Goal: Task Accomplishment & Management: Manage account settings

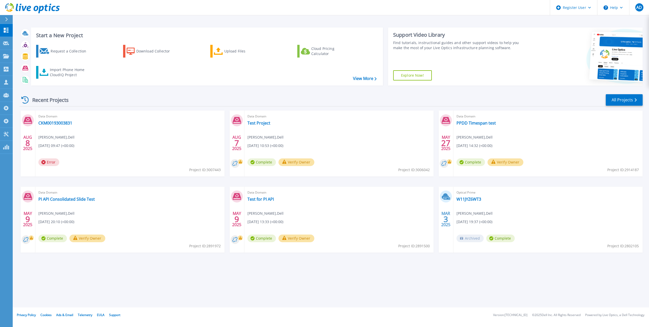
click at [6, 18] on icon at bounding box center [6, 19] width 3 height 4
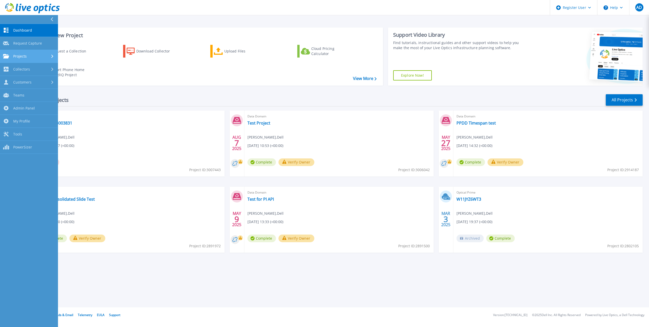
click at [28, 54] on div "Projects" at bounding box center [29, 56] width 52 height 5
click at [34, 73] on link "Search Projects" at bounding box center [29, 69] width 58 height 13
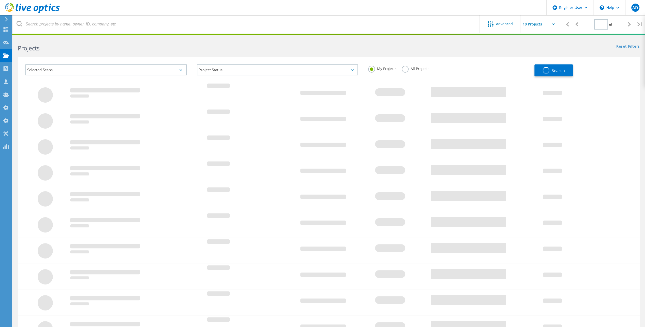
type input "1"
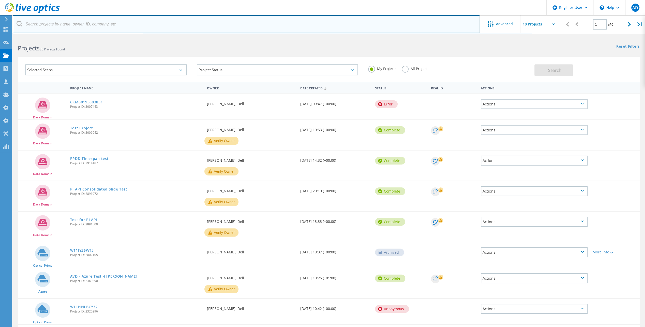
click at [109, 27] on input "text" at bounding box center [247, 24] width 468 height 18
paste input "abe.godwin@vomela.com"
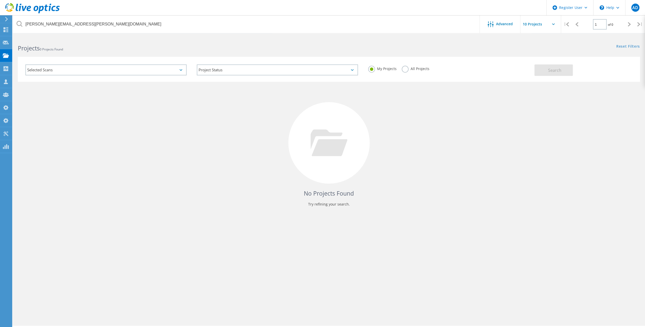
click at [406, 68] on label "All Projects" at bounding box center [416, 68] width 28 height 5
click at [0, 0] on input "All Projects" at bounding box center [0, 0] width 0 height 0
click at [555, 71] on span "Search" at bounding box center [554, 70] width 13 height 6
click at [124, 70] on div "Selected Scans" at bounding box center [105, 69] width 161 height 11
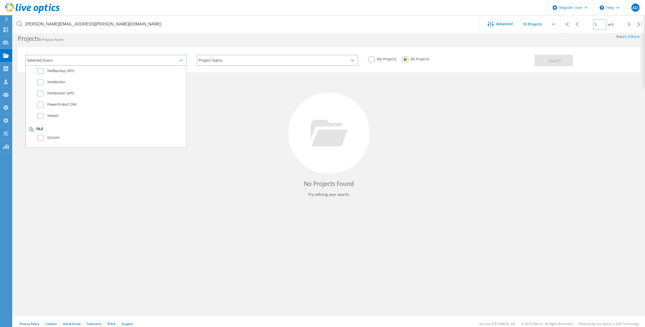
scroll to position [14, 0]
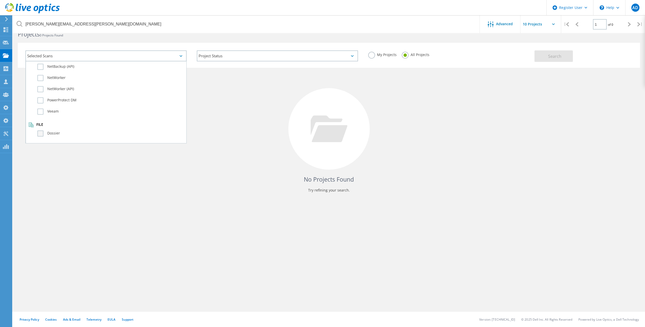
click at [42, 132] on label "Dossier" at bounding box center [110, 133] width 146 height 6
click at [0, 0] on input "Dossier" at bounding box center [0, 0] width 0 height 0
click at [553, 58] on span "Search" at bounding box center [554, 56] width 13 height 6
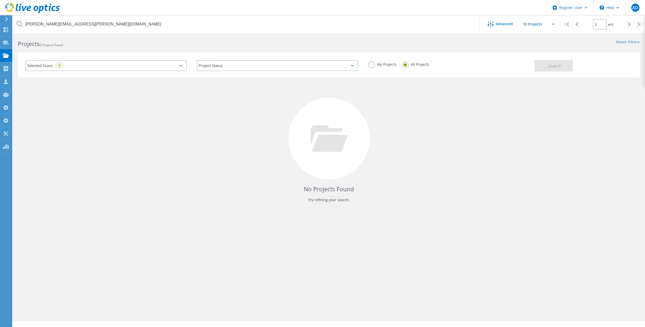
scroll to position [0, 0]
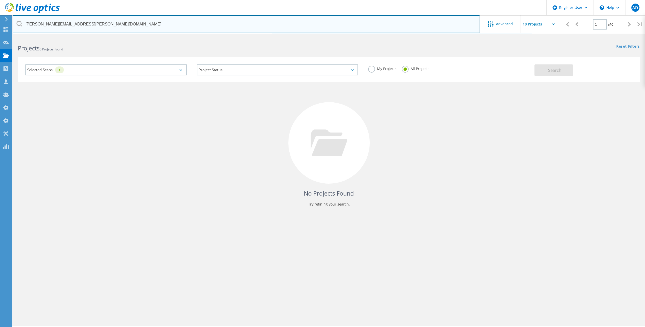
click at [47, 25] on input "abe.godwin@vomela.com" at bounding box center [247, 24] width 468 height 18
type input "vomela.com"
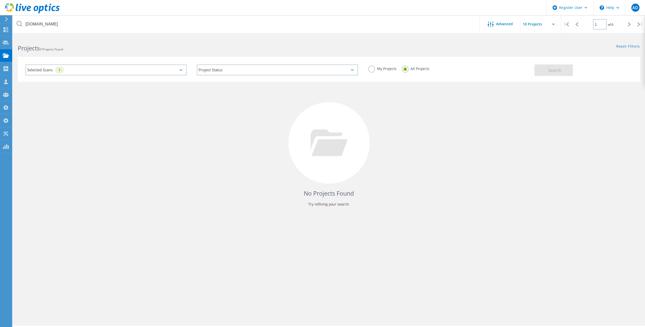
click at [113, 79] on div "Selected Scans 1" at bounding box center [105, 69] width 171 height 21
click at [117, 68] on div "Selected Scans 1" at bounding box center [105, 69] width 161 height 11
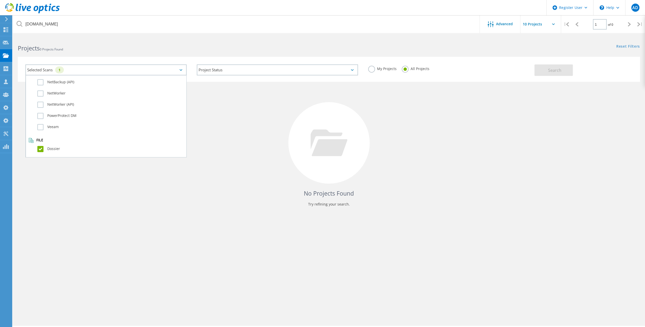
scroll to position [358, 0]
click at [41, 148] on label "Dossier" at bounding box center [110, 147] width 146 height 6
click at [0, 0] on input "Dossier" at bounding box center [0, 0] width 0 height 0
click at [559, 75] on button "Search" at bounding box center [554, 69] width 38 height 11
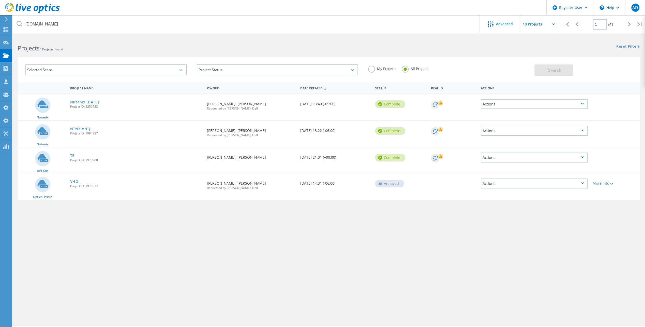
click at [149, 66] on div "Selected Scans" at bounding box center [105, 69] width 161 height 11
click at [46, 149] on label "Dossier" at bounding box center [110, 147] width 146 height 6
click at [0, 0] on input "Dossier" at bounding box center [0, 0] width 0 height 0
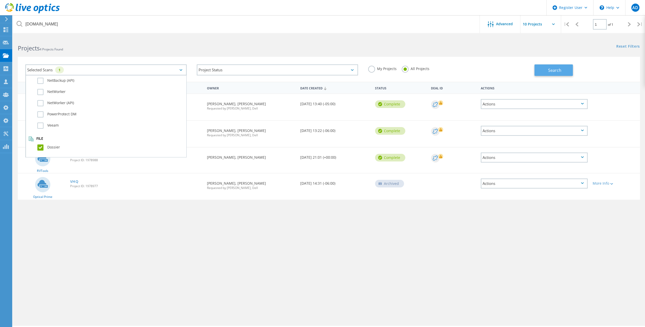
click at [540, 68] on button "Search" at bounding box center [554, 69] width 38 height 11
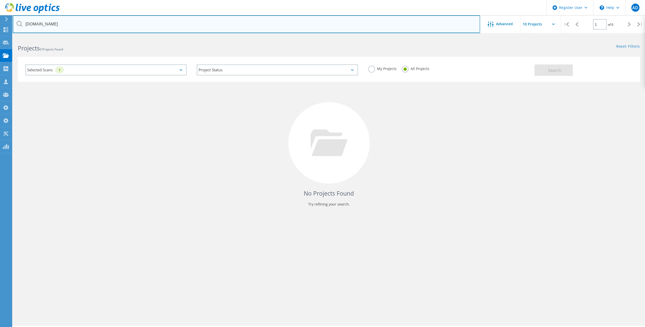
click at [408, 26] on input "vomela.com" at bounding box center [247, 24] width 468 height 18
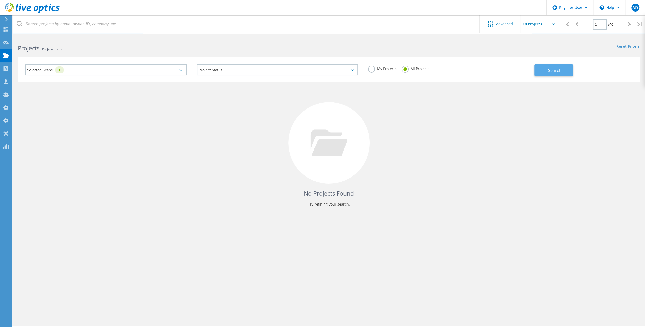
click at [556, 72] on span "Search" at bounding box center [554, 70] width 13 height 6
click at [125, 66] on div "Selected Scans 1" at bounding box center [105, 69] width 161 height 11
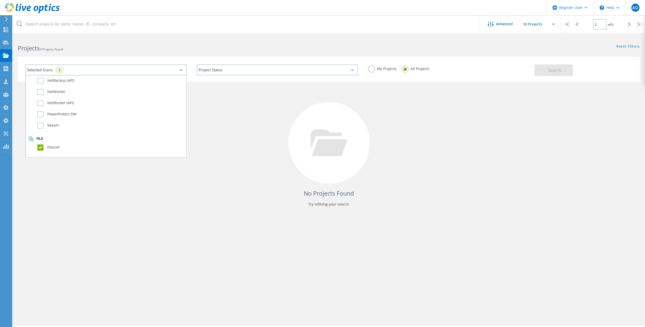
click at [540, 95] on div "No Projects Found Try refining your search." at bounding box center [329, 148] width 623 height 132
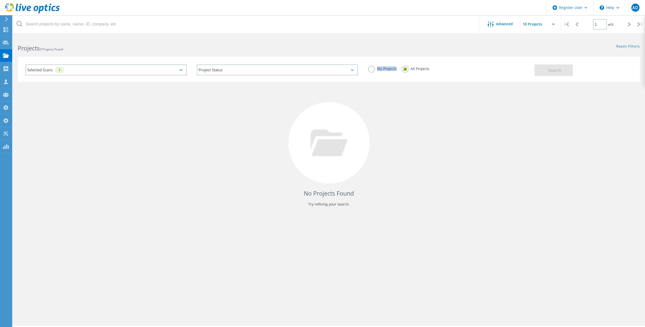
drag, startPoint x: 368, startPoint y: 73, endPoint x: 373, endPoint y: 71, distance: 5.7
click at [373, 71] on div "My Projects All Projects" at bounding box center [448, 68] width 171 height 19
click at [374, 70] on label "My Projects" at bounding box center [382, 68] width 28 height 5
click at [0, 0] on input "My Projects" at bounding box center [0, 0] width 0 height 0
click at [414, 69] on label "All Projects" at bounding box center [416, 68] width 28 height 5
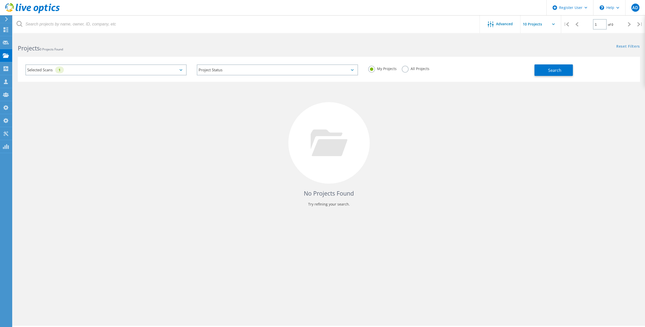
click at [0, 0] on input "All Projects" at bounding box center [0, 0] width 0 height 0
click at [121, 70] on div "Selected Scans 1" at bounding box center [105, 69] width 161 height 11
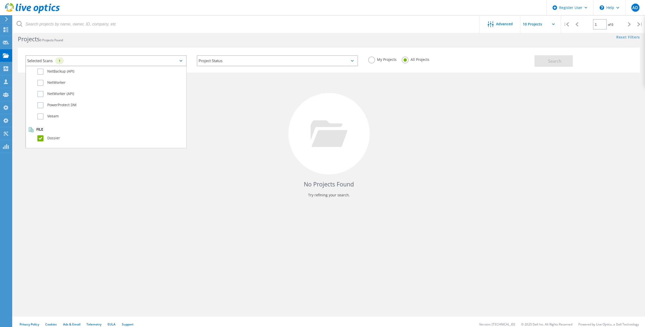
scroll to position [14, 0]
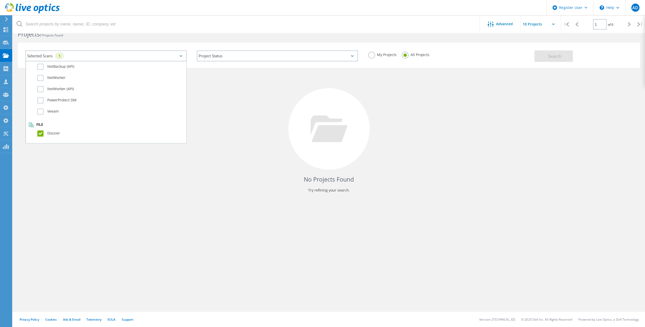
click at [52, 134] on label "Dossier" at bounding box center [110, 133] width 146 height 6
click at [0, 0] on input "Dossier" at bounding box center [0, 0] width 0 height 0
click at [477, 89] on div "No Projects Found Try refining your search." at bounding box center [329, 134] width 623 height 132
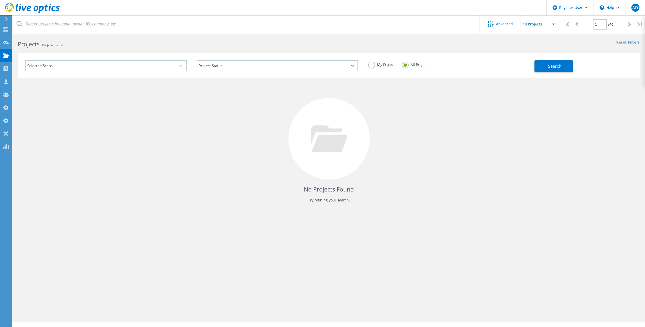
scroll to position [0, 0]
click at [116, 70] on div "Selected Scans" at bounding box center [105, 69] width 161 height 11
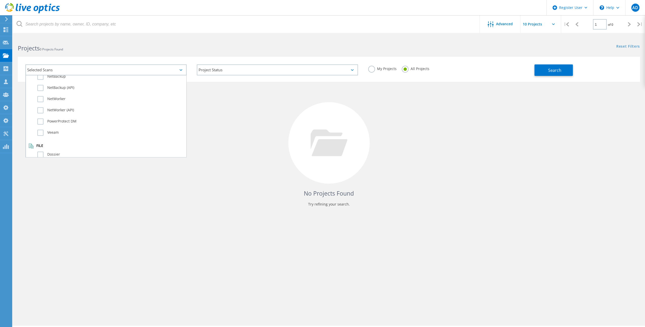
scroll to position [358, 0]
click at [50, 147] on label "Dossier" at bounding box center [110, 147] width 146 height 6
click at [0, 0] on input "Dossier" at bounding box center [0, 0] width 0 height 0
click at [572, 56] on div "Selected Scans 1 Server & Cloud Optical Prime AWS Azure Nutanix RVTools Kuberne…" at bounding box center [329, 65] width 633 height 31
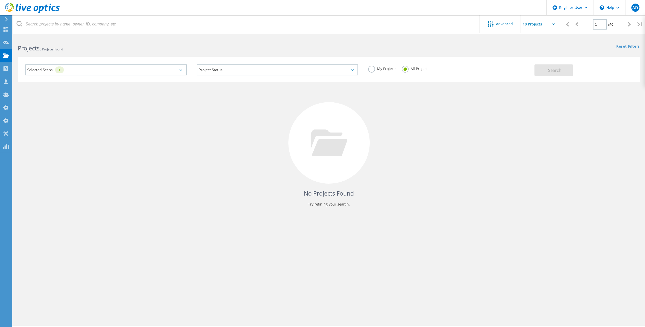
click at [369, 70] on label "My Projects" at bounding box center [382, 68] width 28 height 5
click at [0, 0] on input "My Projects" at bounding box center [0, 0] width 0 height 0
click at [414, 70] on label "All Projects" at bounding box center [416, 68] width 28 height 5
click at [0, 0] on input "All Projects" at bounding box center [0, 0] width 0 height 0
click at [260, 75] on div "Project Status In Progress Complete Published Anonymous Archived Error" at bounding box center [277, 69] width 171 height 21
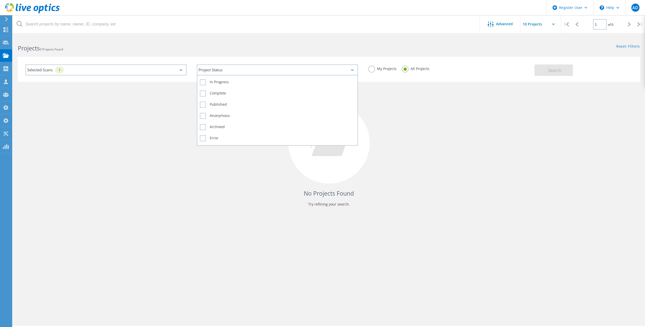
click at [267, 70] on div "Project Status" at bounding box center [277, 69] width 161 height 11
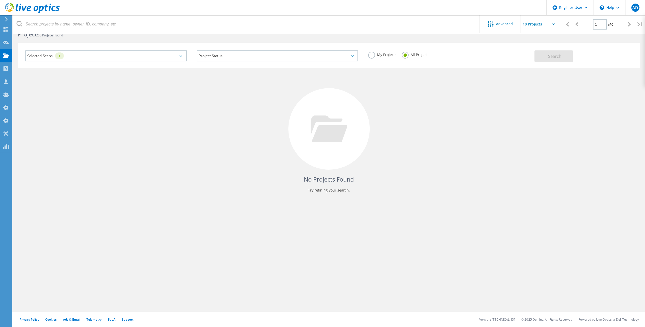
click at [55, 96] on div "No Projects Found Try refining your search." at bounding box center [329, 134] width 623 height 132
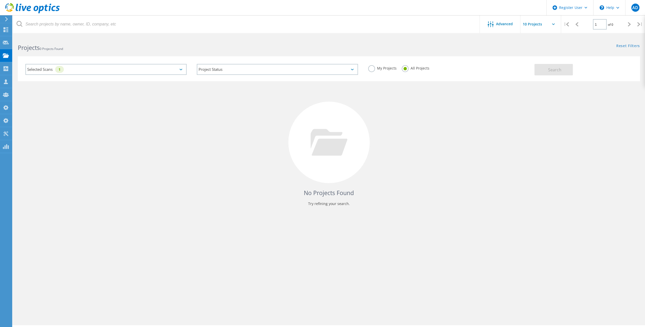
scroll to position [0, 0]
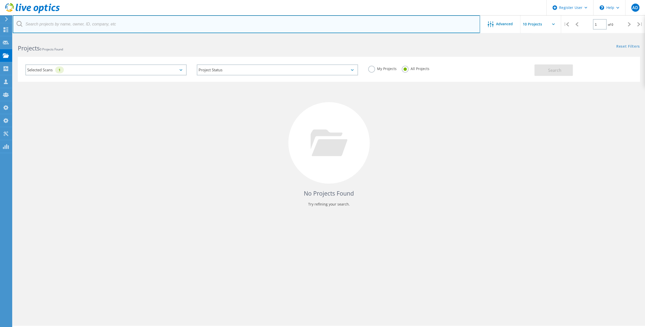
click at [112, 21] on input "text" at bounding box center [247, 24] width 468 height 18
paste input "abe.godwin@vomela.com"
type input "abe.godwin@vomela.com"
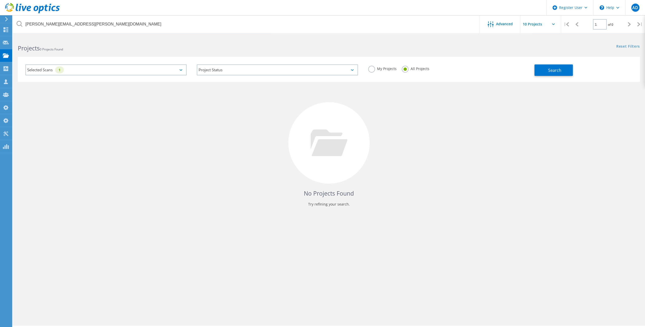
click at [119, 73] on div "Selected Scans 1" at bounding box center [105, 69] width 161 height 11
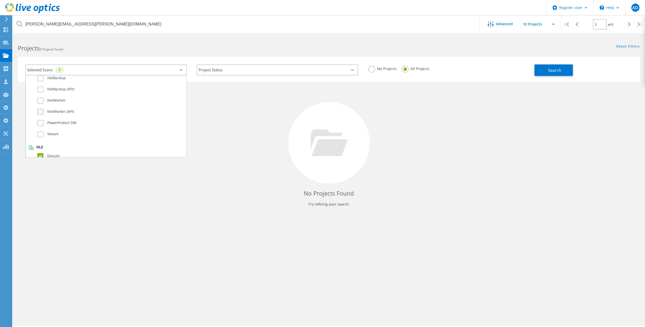
scroll to position [358, 0]
click at [544, 70] on button "Search" at bounding box center [554, 69] width 38 height 11
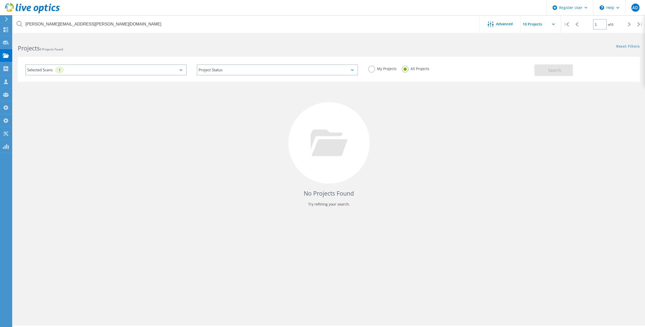
click at [126, 69] on div "Selected Scans 1" at bounding box center [105, 69] width 161 height 11
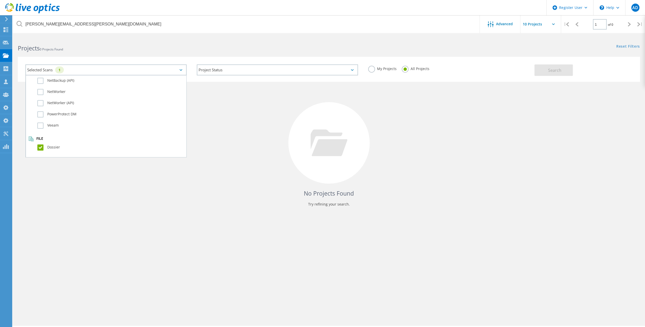
drag, startPoint x: 41, startPoint y: 147, endPoint x: 49, endPoint y: 148, distance: 8.7
click at [41, 147] on label "Dossier" at bounding box center [110, 147] width 146 height 6
click at [0, 0] on input "Dossier" at bounding box center [0, 0] width 0 height 0
click at [562, 68] on button "Search" at bounding box center [554, 69] width 38 height 11
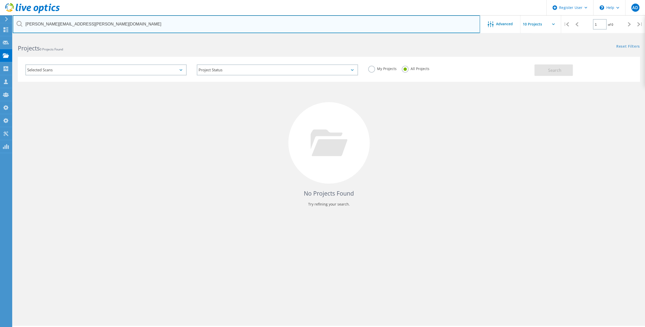
drag, startPoint x: 89, startPoint y: 24, endPoint x: 22, endPoint y: 24, distance: 66.9
click at [22, 24] on input "abe.godwin@vomela.com" at bounding box center [247, 24] width 468 height 18
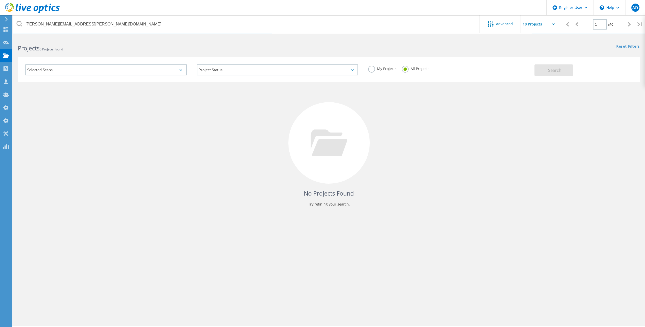
click at [5, 20] on icon at bounding box center [7, 19] width 4 height 5
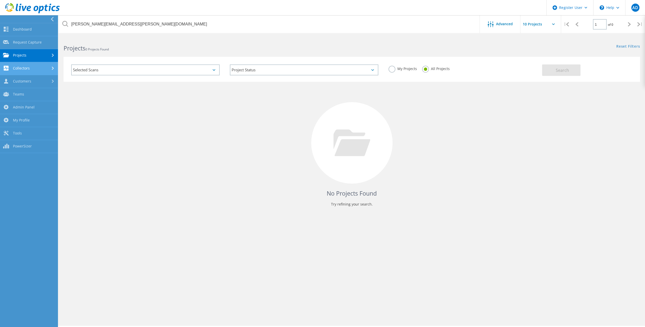
click at [27, 68] on link "Collectors" at bounding box center [29, 68] width 58 height 13
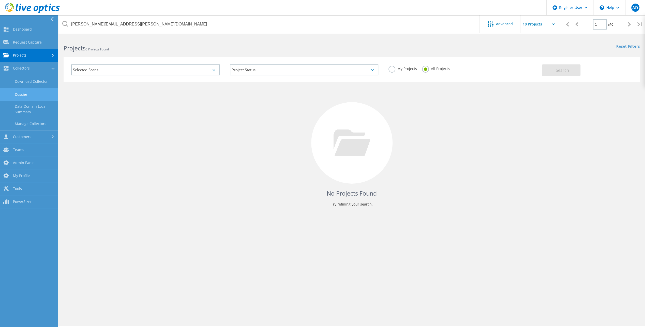
click at [30, 96] on link "Dossier" at bounding box center [29, 94] width 58 height 13
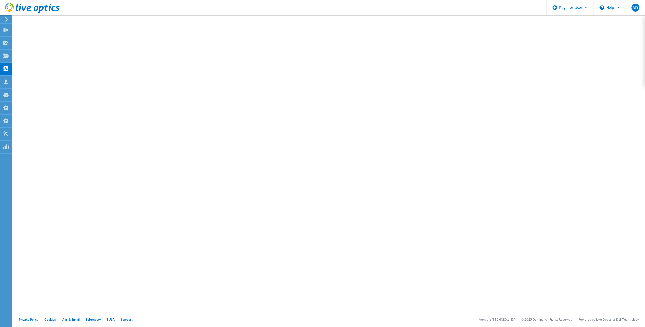
click at [2, 16] on div at bounding box center [30, 8] width 60 height 17
click at [8, 19] on icon at bounding box center [7, 19] width 4 height 5
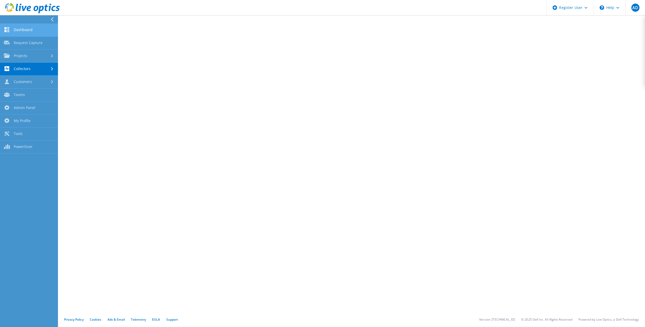
click at [22, 30] on link "Dashboard" at bounding box center [29, 30] width 58 height 13
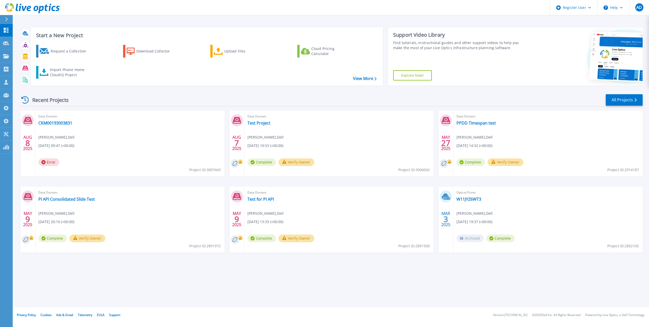
click at [3, 19] on button at bounding box center [6, 19] width 13 height 9
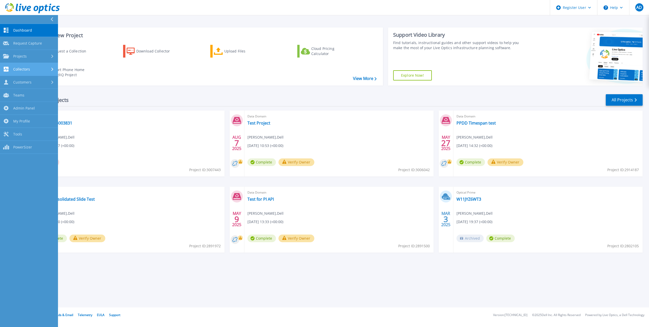
click at [21, 69] on span "Collectors" at bounding box center [21, 69] width 17 height 5
click at [31, 91] on link "Dossier" at bounding box center [29, 95] width 58 height 13
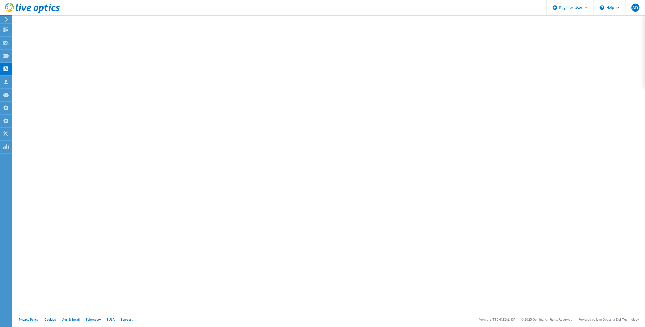
click at [6, 21] on use at bounding box center [6, 19] width 3 height 5
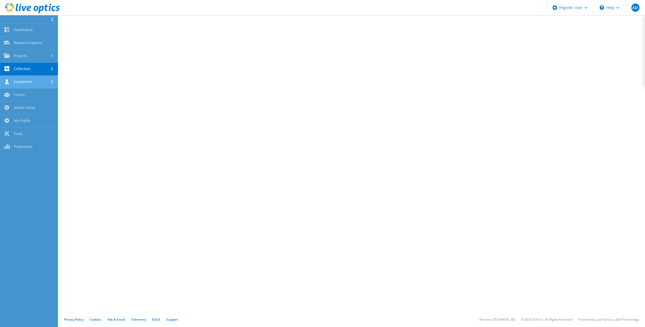
click at [22, 85] on link "Customers" at bounding box center [29, 82] width 58 height 13
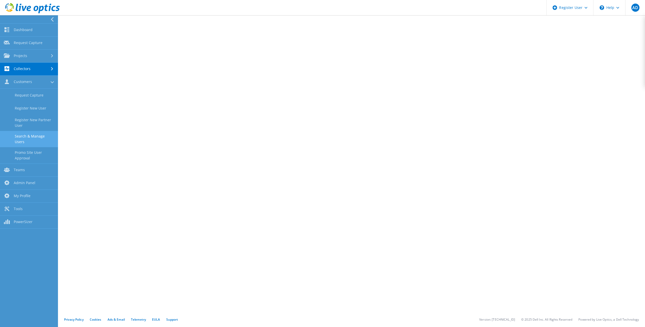
click at [30, 139] on link "Search & Manage Users" at bounding box center [29, 139] width 58 height 16
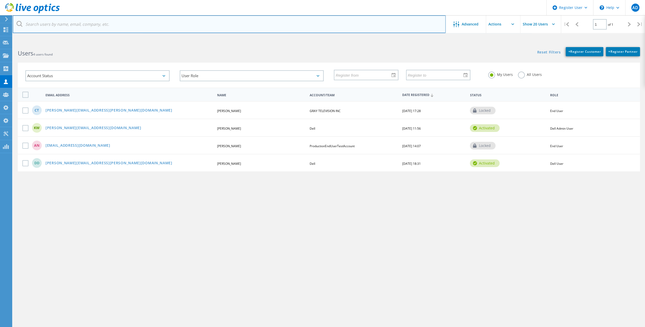
click at [85, 24] on input "text" at bounding box center [229, 24] width 433 height 18
paste input "abe.godwin@vomela.com"
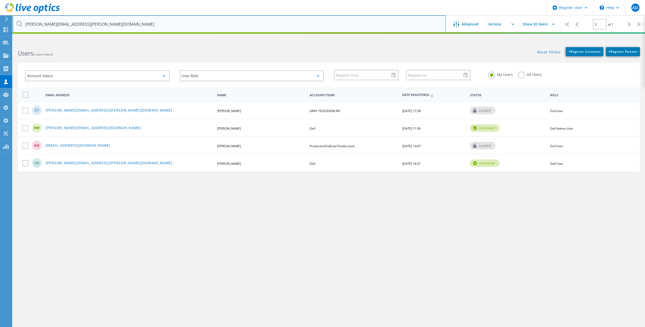
type input "abe.godwin@vomela.com"
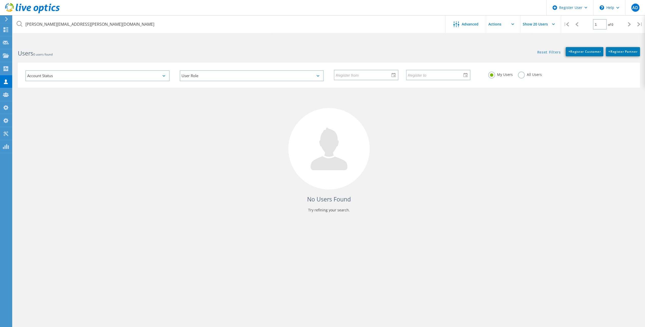
click at [536, 77] on div "All Users" at bounding box center [530, 74] width 24 height 7
click at [519, 75] on label "All Users" at bounding box center [530, 73] width 24 height 5
click at [0, 0] on input "All Users" at bounding box center [0, 0] width 0 height 0
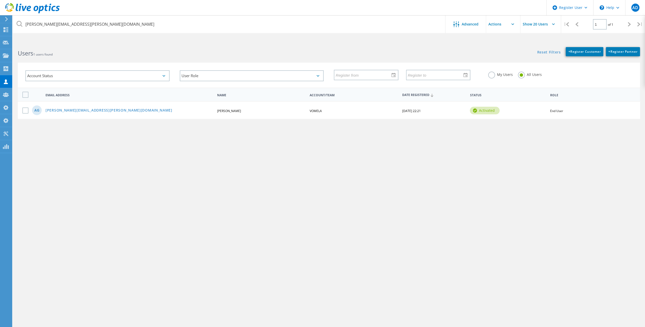
drag, startPoint x: 424, startPoint y: 111, endPoint x: 373, endPoint y: 112, distance: 51.4
click at [373, 112] on div "AG abe.godwin@vomela.com Abe Godwin VOMELA 07/31/2025, 22:21 activated End User" at bounding box center [329, 110] width 623 height 18
drag, startPoint x: 373, startPoint y: 112, endPoint x: 413, endPoint y: 129, distance: 43.5
click at [413, 129] on div "abe.godwin@vomela.com Advanced Show 20 Users | 1 of 1 | Email Address First Nam…" at bounding box center [329, 186] width 633 height 288
click at [76, 110] on link "abe.godwin@vomela.com" at bounding box center [109, 110] width 127 height 4
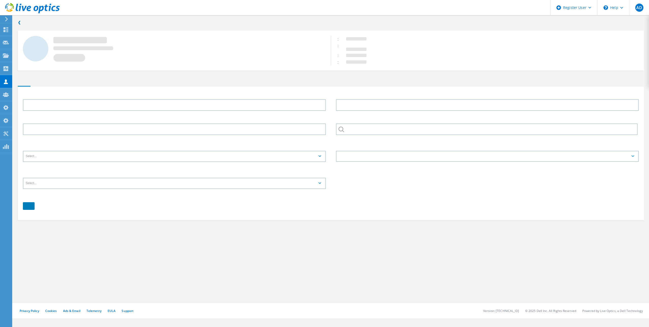
type input "Abe"
type input "Godwin"
type input "VOMELA"
type input "English"
type input "End User"
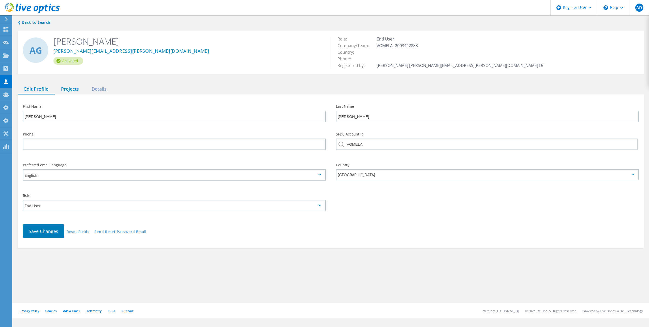
click at [72, 90] on div "Projects" at bounding box center [70, 89] width 31 height 10
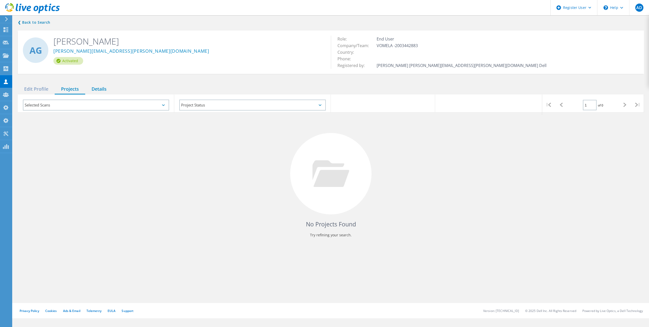
click at [101, 89] on div "Details" at bounding box center [99, 89] width 28 height 10
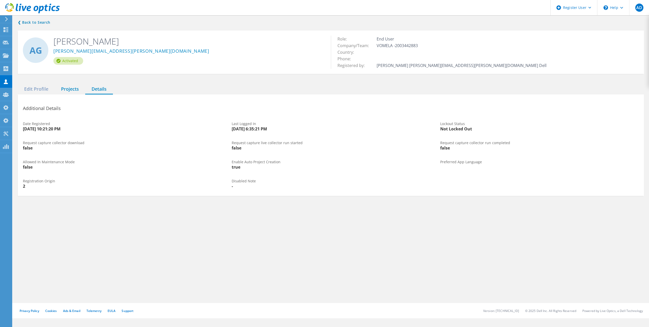
click at [66, 90] on div "Projects" at bounding box center [70, 89] width 31 height 10
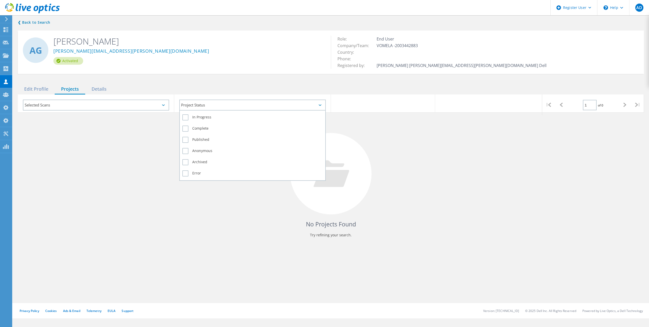
click at [232, 103] on div "Project Status" at bounding box center [252, 104] width 146 height 11
click at [217, 117] on label "In Progress" at bounding box center [252, 117] width 140 height 6
click at [0, 0] on input "In Progress" at bounding box center [0, 0] width 0 height 0
click at [206, 126] on label "Complete" at bounding box center [252, 128] width 140 height 6
click at [0, 0] on input "Complete" at bounding box center [0, 0] width 0 height 0
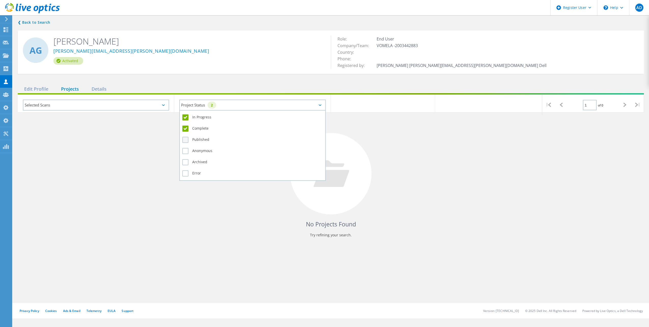
click at [200, 138] on label "Published" at bounding box center [252, 140] width 140 height 6
click at [0, 0] on input "Published" at bounding box center [0, 0] width 0 height 0
click at [202, 148] on label "Anonymous" at bounding box center [252, 151] width 140 height 6
click at [0, 0] on input "Anonymous" at bounding box center [0, 0] width 0 height 0
click at [204, 163] on label "Archived" at bounding box center [252, 162] width 140 height 6
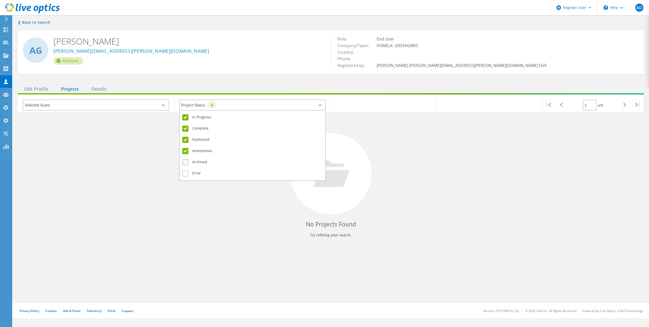
click at [0, 0] on input "Archived" at bounding box center [0, 0] width 0 height 0
click at [201, 174] on label "Error" at bounding box center [252, 173] width 140 height 6
click at [0, 0] on input "Error" at bounding box center [0, 0] width 0 height 0
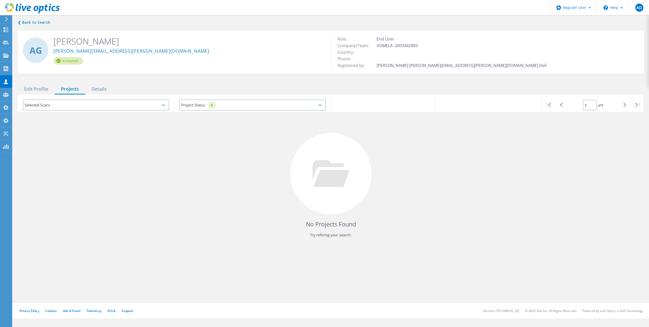
click at [459, 180] on div "No Projects Found Try refining your search." at bounding box center [331, 178] width 626 height 132
click at [84, 103] on div "Selected Scans" at bounding box center [96, 104] width 146 height 11
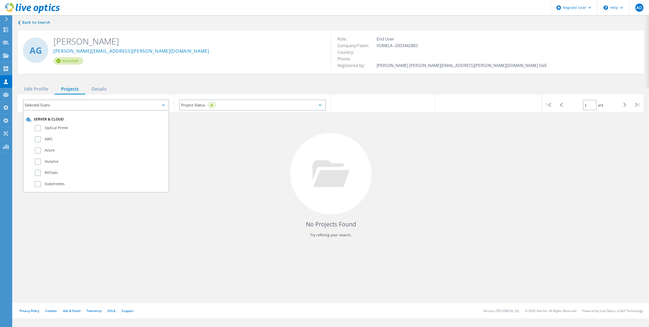
click at [84, 103] on div "Selected Scans" at bounding box center [96, 104] width 146 height 11
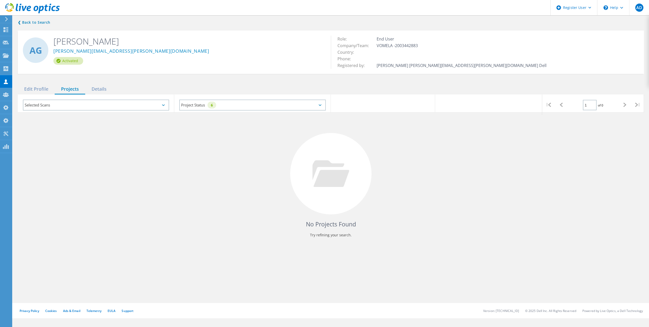
click at [124, 107] on div "Selected Scans" at bounding box center [96, 104] width 146 height 11
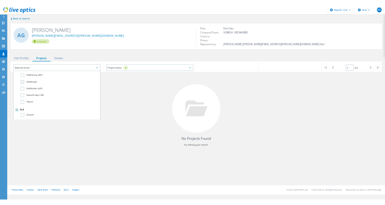
scroll to position [358, 0]
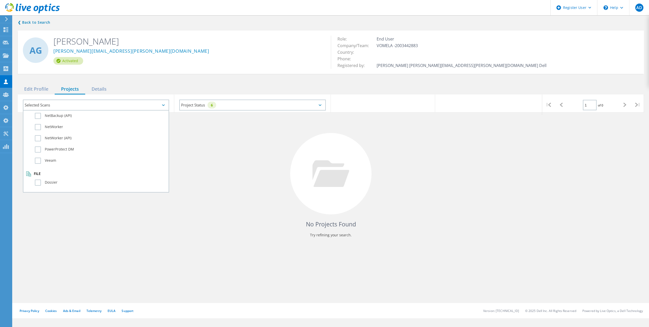
click at [240, 161] on div "No Projects Found Try refining your search." at bounding box center [331, 178] width 626 height 132
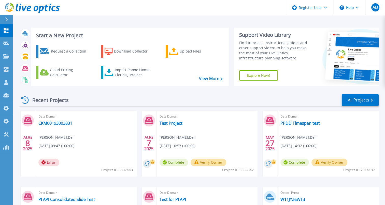
click at [255, 75] on link "Explore Now!" at bounding box center [258, 75] width 39 height 10
click at [348, 8] on button "Help" at bounding box center [349, 7] width 32 height 15
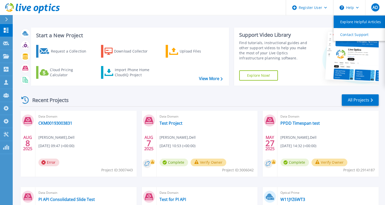
click at [349, 20] on link "Explore Helpful Articles" at bounding box center [362, 22] width 57 height 12
